Goal: Go to known website: Access a specific website the user already knows

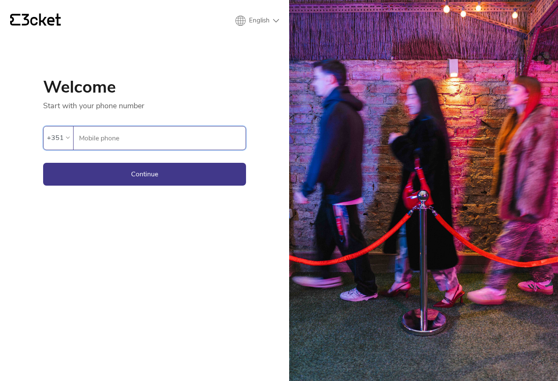
click at [154, 141] on input "Mobile phone" at bounding box center [162, 137] width 167 height 23
type input "918515832"
click at [147, 175] on button "Continue" at bounding box center [144, 174] width 203 height 23
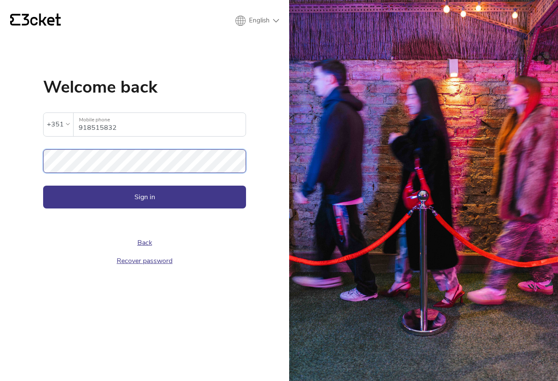
click at [43, 185] on button "Sign in" at bounding box center [144, 196] width 203 height 23
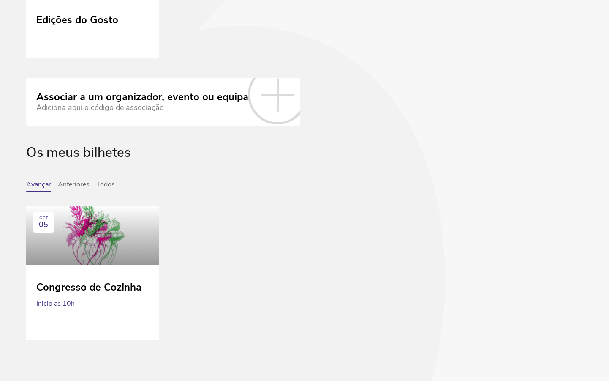
scroll to position [144, 0]
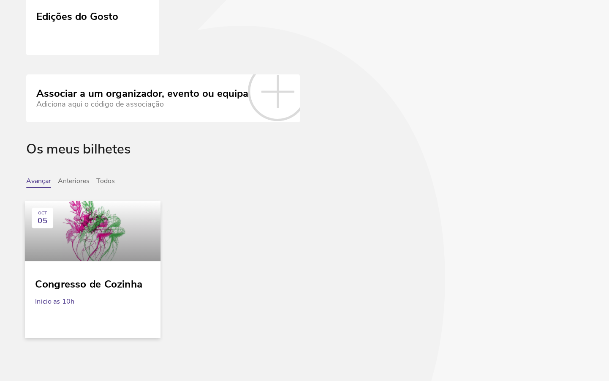
click at [123, 248] on div at bounding box center [93, 231] width 136 height 60
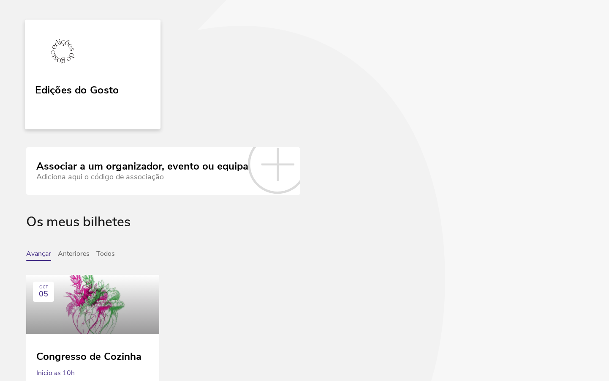
scroll to position [0, 0]
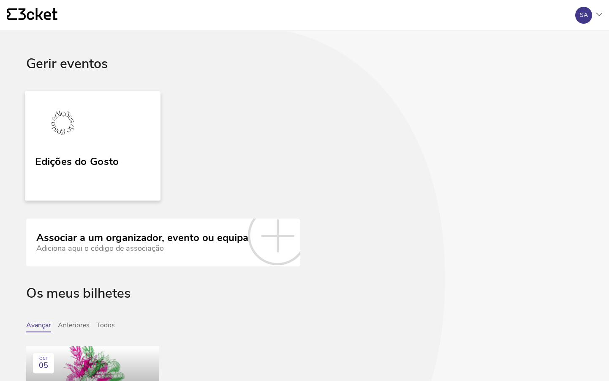
click at [84, 116] on img at bounding box center [63, 124] width 56 height 39
